Goal: Task Accomplishment & Management: Use online tool/utility

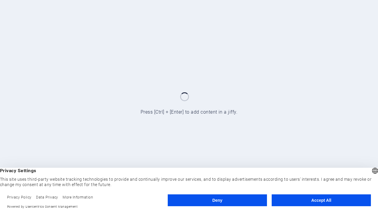
click at [218, 200] on button "Deny" at bounding box center [217, 200] width 99 height 12
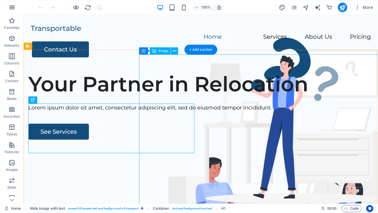
click at [12, 7] on icon "button" at bounding box center [12, 7] width 7 height 7
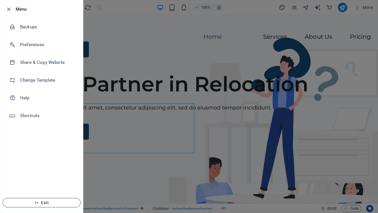
click at [42, 203] on span "Exit" at bounding box center [42, 202] width 68 height 5
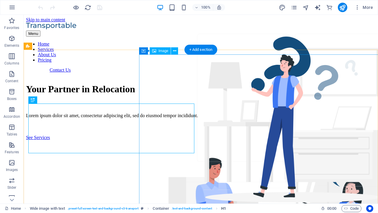
click at [224, 208] on span "H1" at bounding box center [223, 208] width 5 height 7
